Goal: Find specific page/section

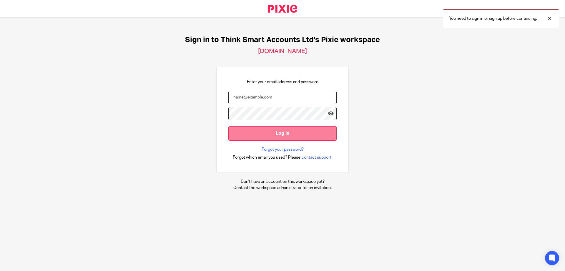
type input "[EMAIL_ADDRESS][DOMAIN_NAME]"
click at [285, 134] on input "Log in" at bounding box center [282, 133] width 108 height 14
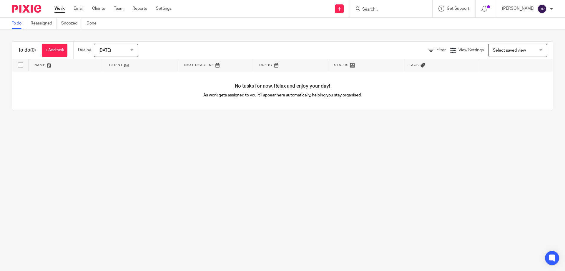
click at [396, 11] on input "Search" at bounding box center [388, 9] width 53 height 5
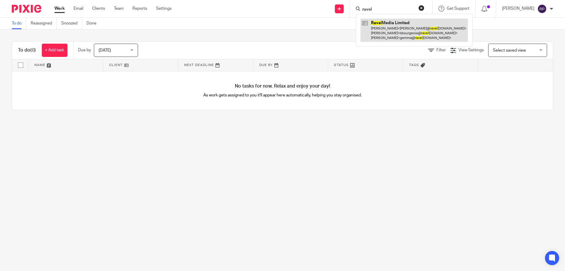
type input "ravel"
click at [386, 33] on link at bounding box center [414, 30] width 107 height 23
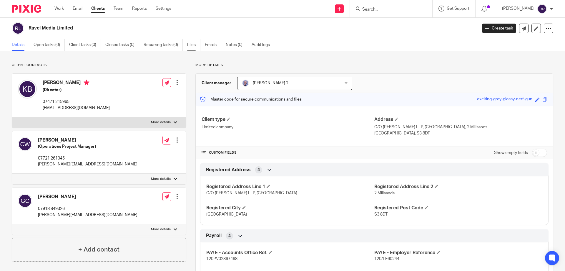
click at [197, 47] on link "Files" at bounding box center [193, 44] width 13 height 11
